Goal: Find specific page/section

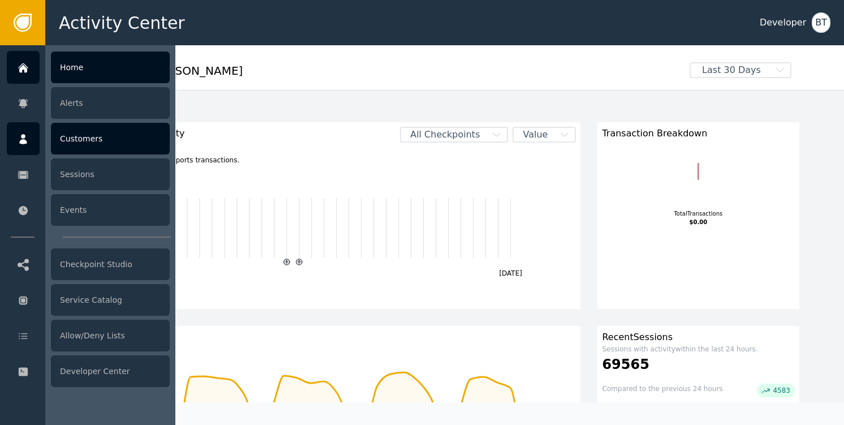
click at [97, 142] on div "Customers" at bounding box center [110, 139] width 119 height 32
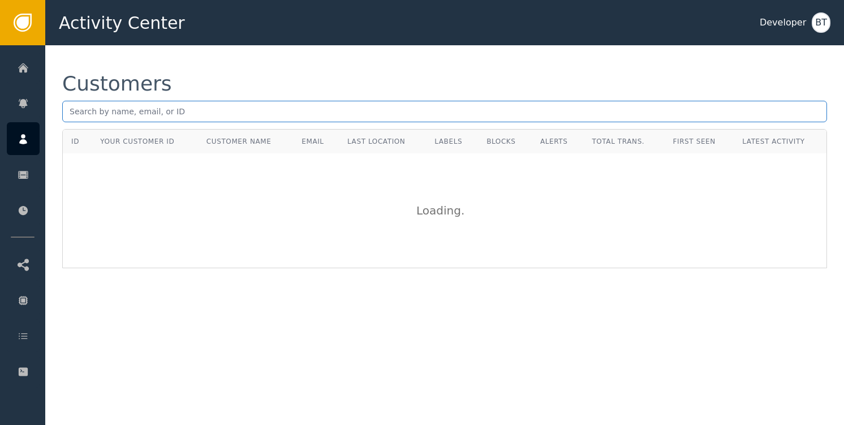
click at [173, 115] on input "text" at bounding box center [444, 111] width 764 height 21
type input "[PERSON_NAME][EMAIL_ADDRESS]"
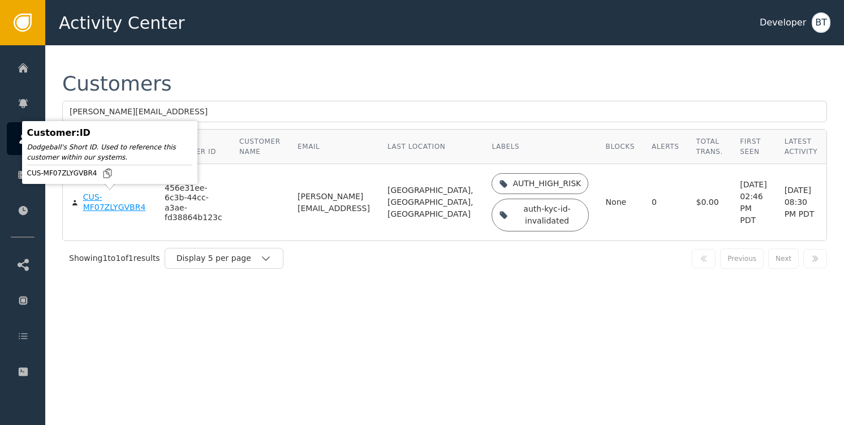
click at [111, 207] on div "CUS-MF07ZLYGVBR4" at bounding box center [115, 202] width 64 height 20
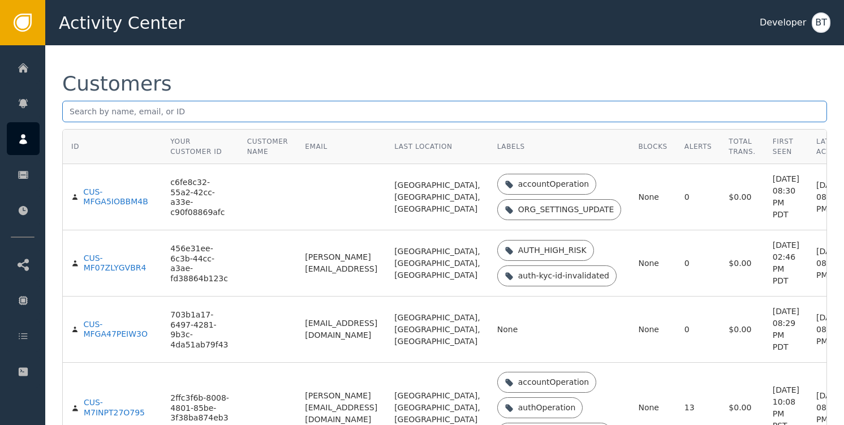
click at [141, 114] on input "text" at bounding box center [444, 111] width 764 height 21
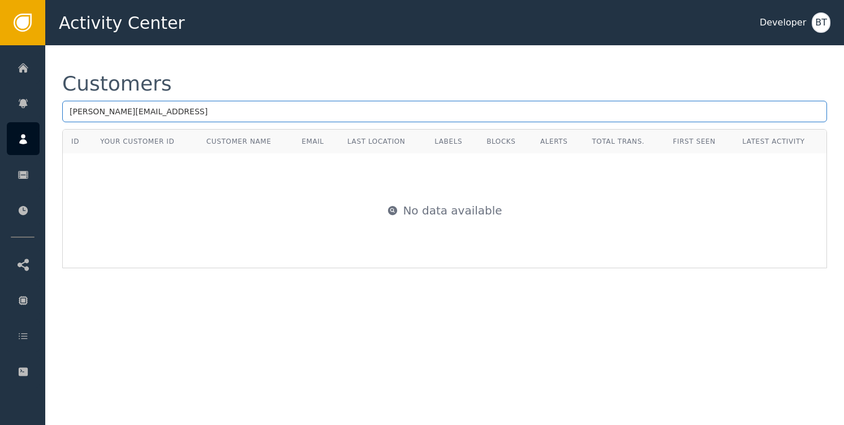
click at [165, 113] on input "[PERSON_NAME][EMAIL_ADDRESS]" at bounding box center [444, 111] width 764 height 21
type input "[PERSON_NAME][EMAIL_ADDRESS][DOMAIN_NAME]"
